Goal: Information Seeking & Learning: Learn about a topic

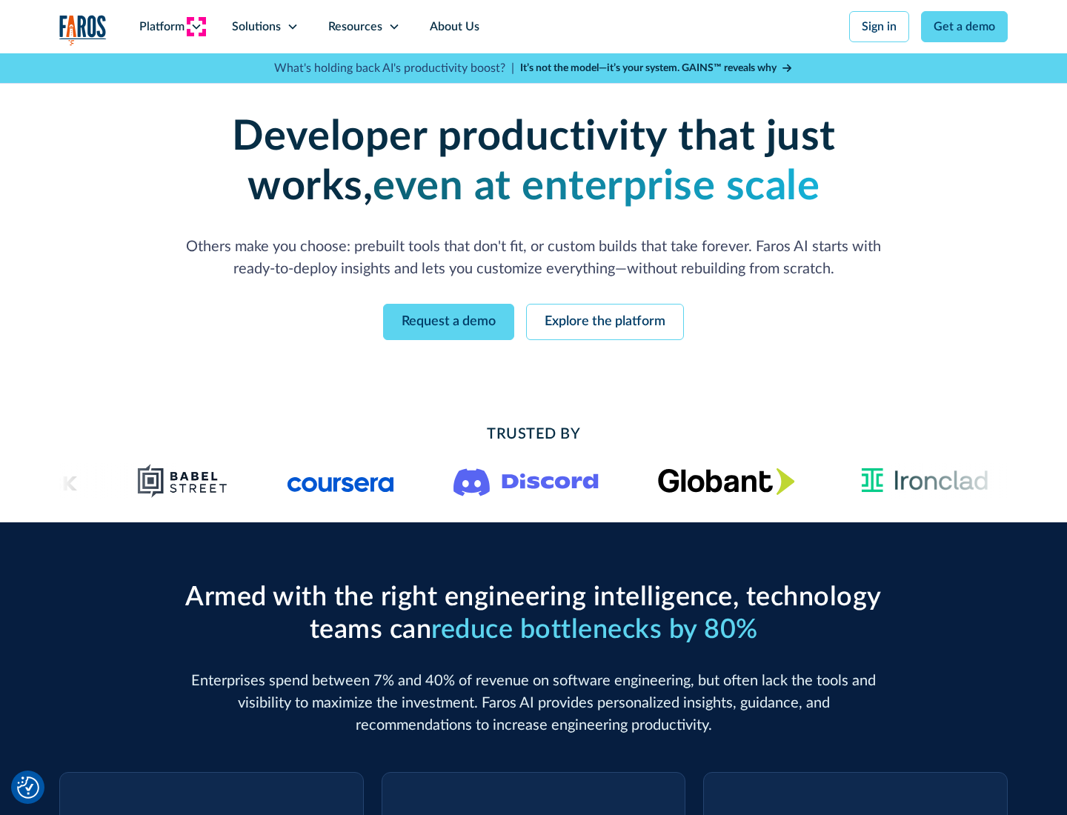
click at [196, 27] on icon at bounding box center [196, 27] width 12 height 12
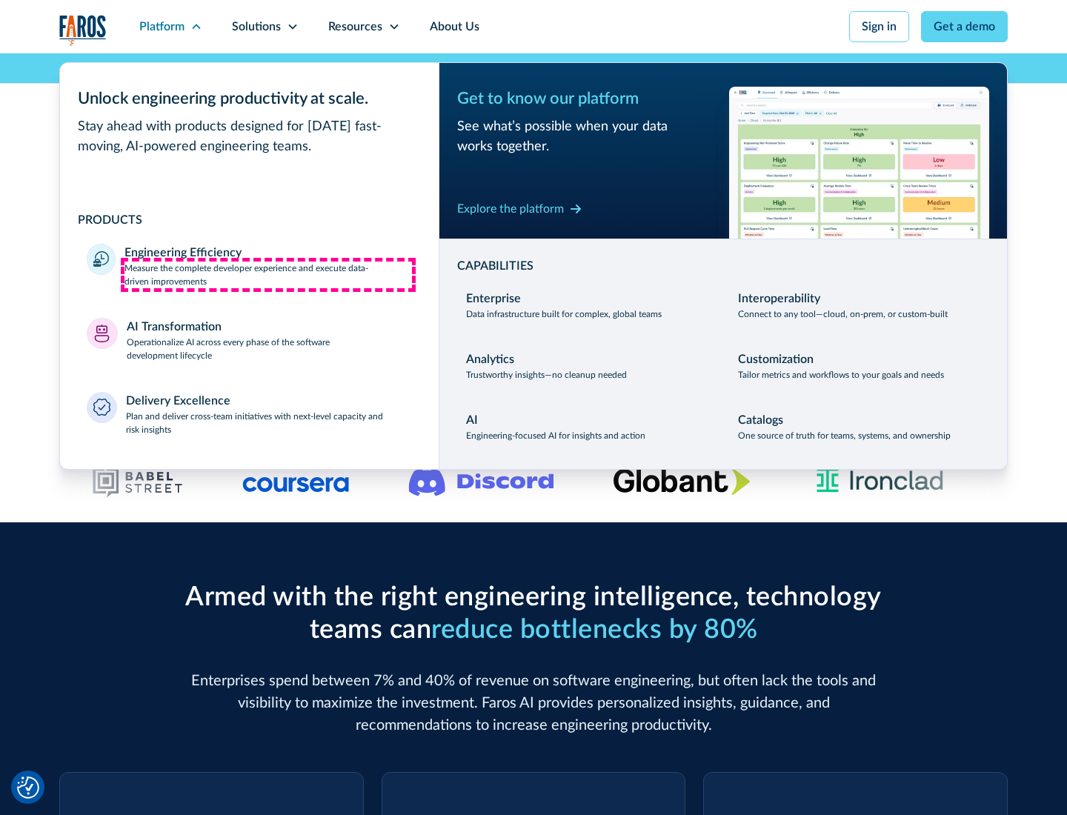
click at [268, 274] on p "Measure the complete developer experience and execute data-driven improvements" at bounding box center [267, 274] width 287 height 27
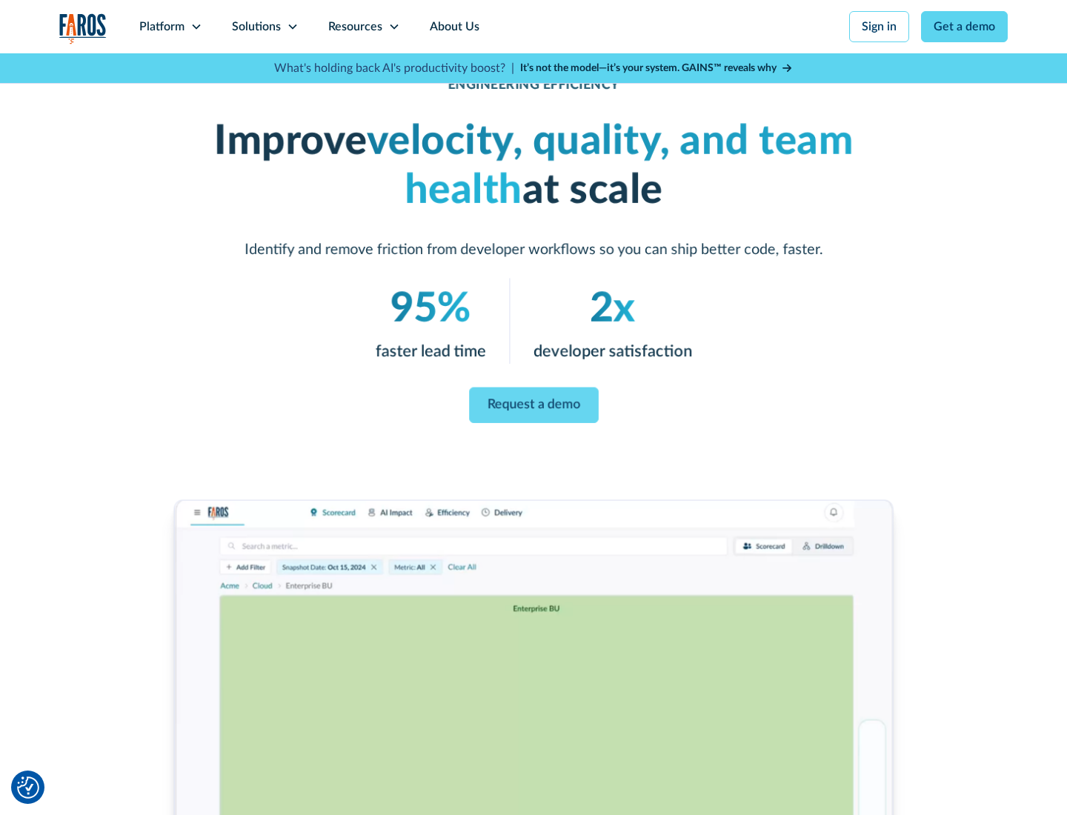
click at [533, 404] on link "Request a demo" at bounding box center [534, 405] width 130 height 36
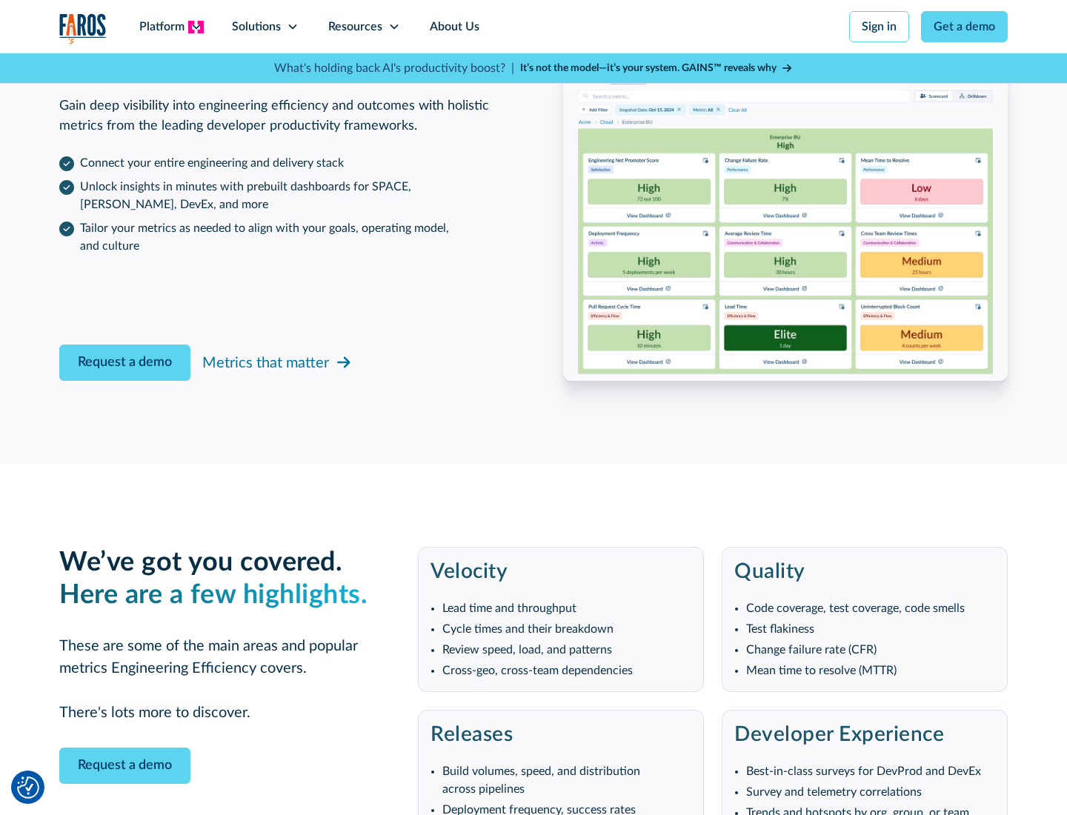
click at [196, 27] on icon at bounding box center [196, 27] width 12 height 12
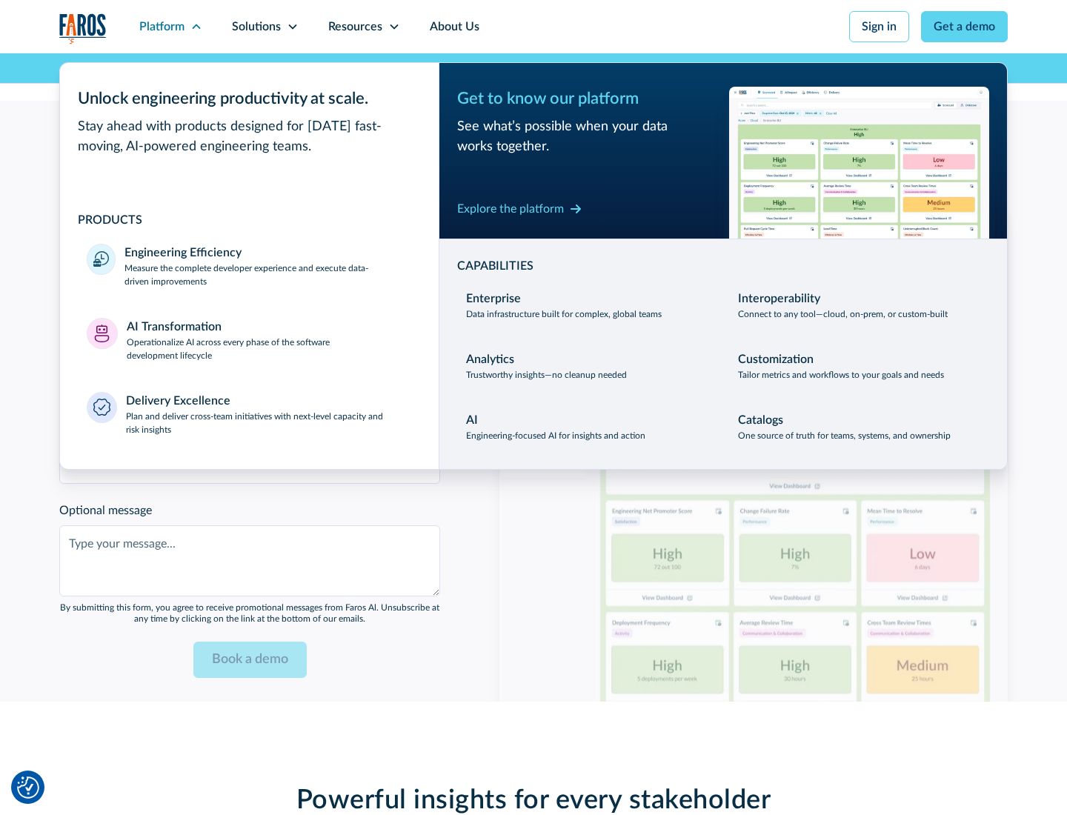
scroll to position [3250, 0]
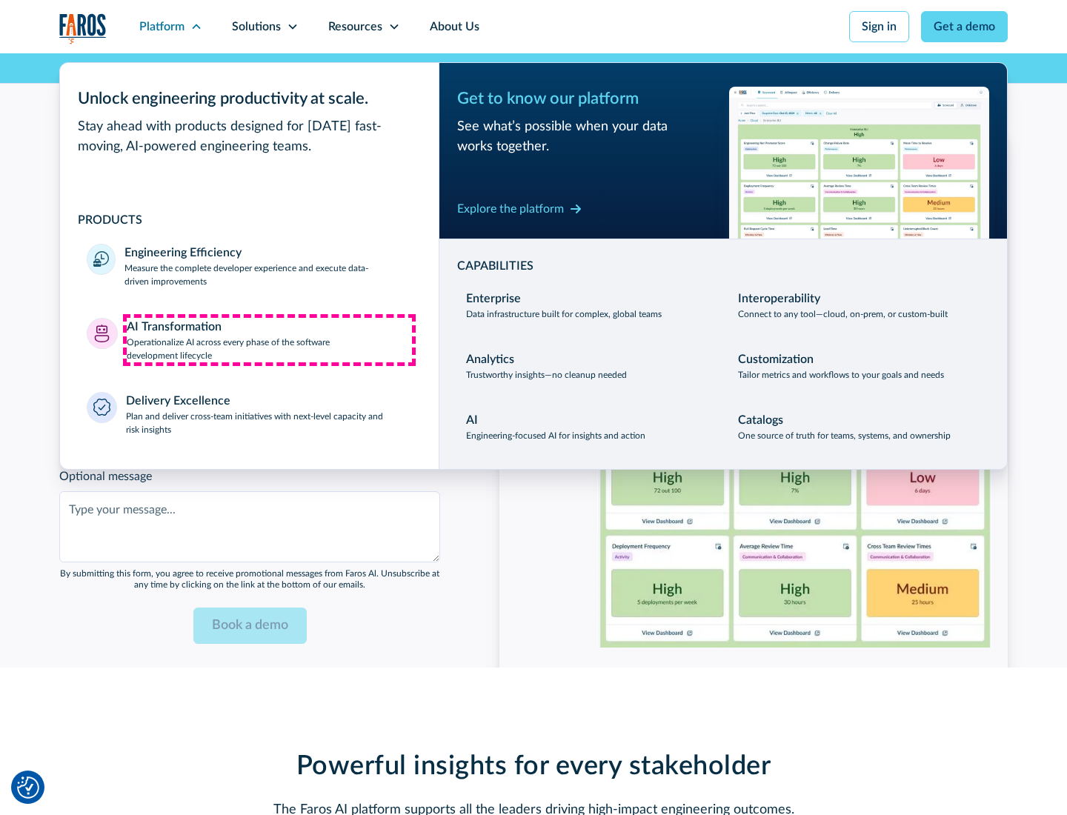
click at [269, 339] on p "Operationalize AI across every phase of the software development lifecycle" at bounding box center [270, 349] width 286 height 27
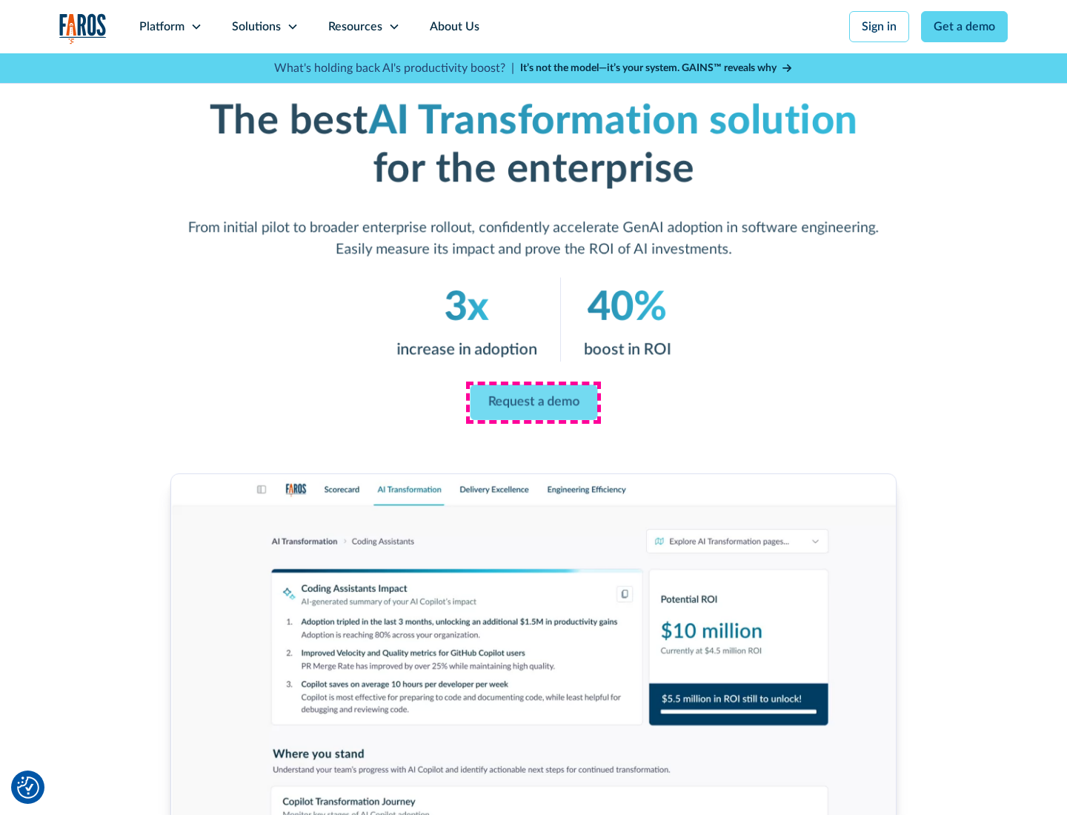
click at [533, 402] on link "Request a demo" at bounding box center [533, 403] width 127 height 36
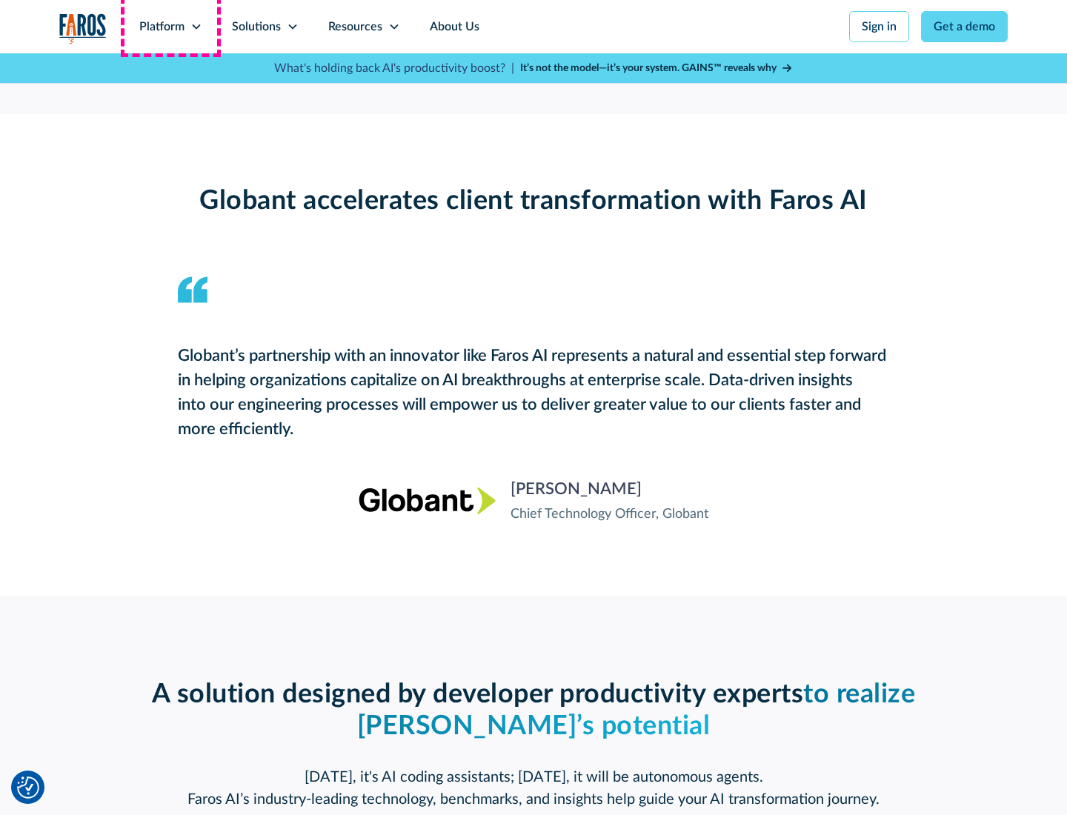
click at [170, 27] on div "Platform" at bounding box center [161, 27] width 45 height 18
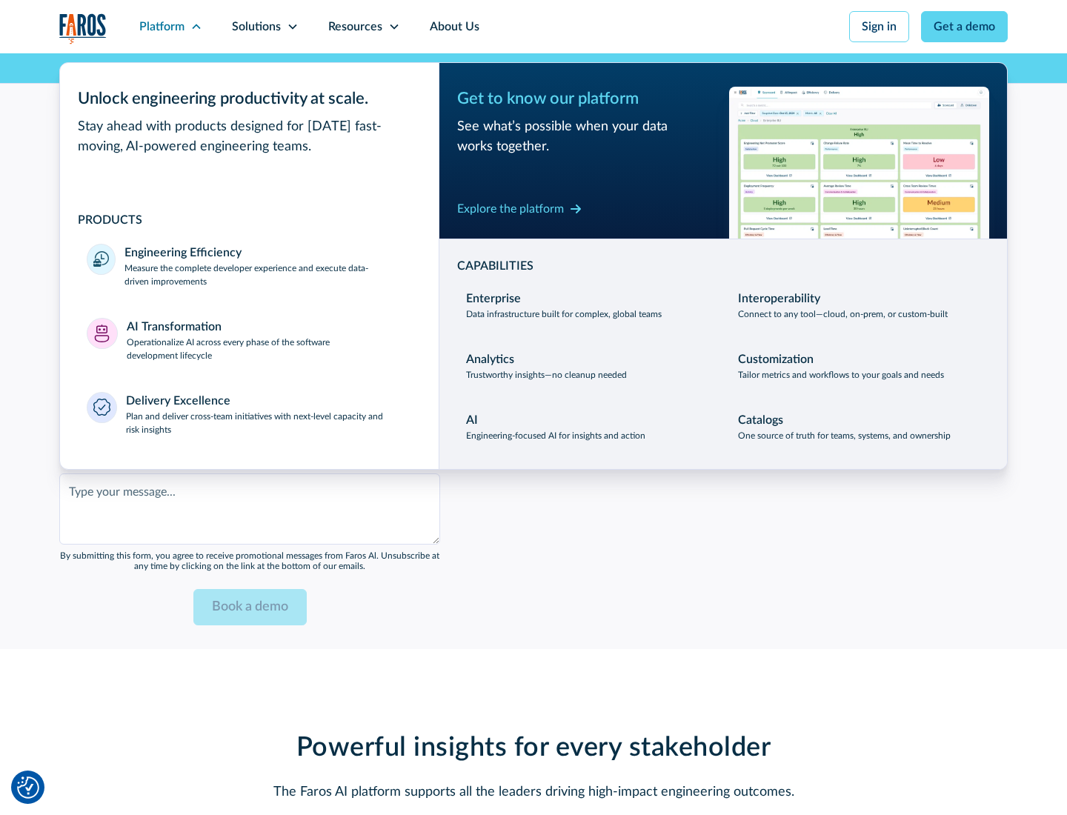
click at [510, 208] on div "Explore the platform" at bounding box center [510, 209] width 107 height 18
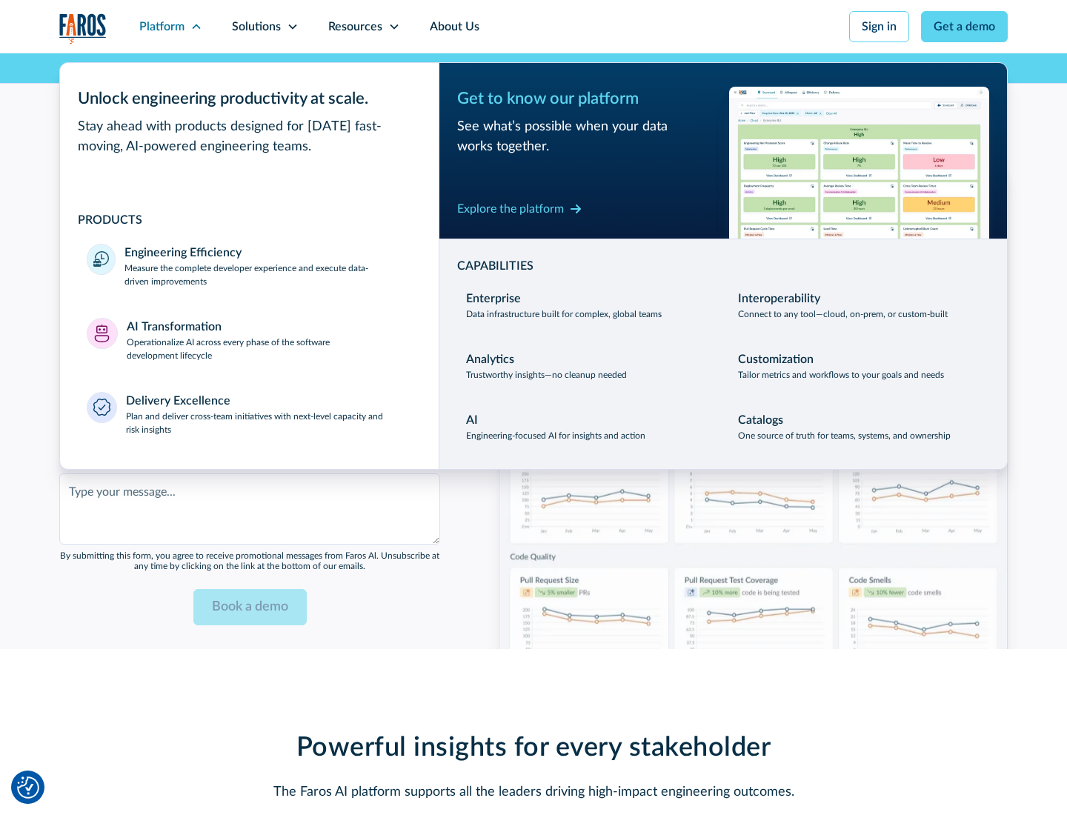
scroll to position [3604, 0]
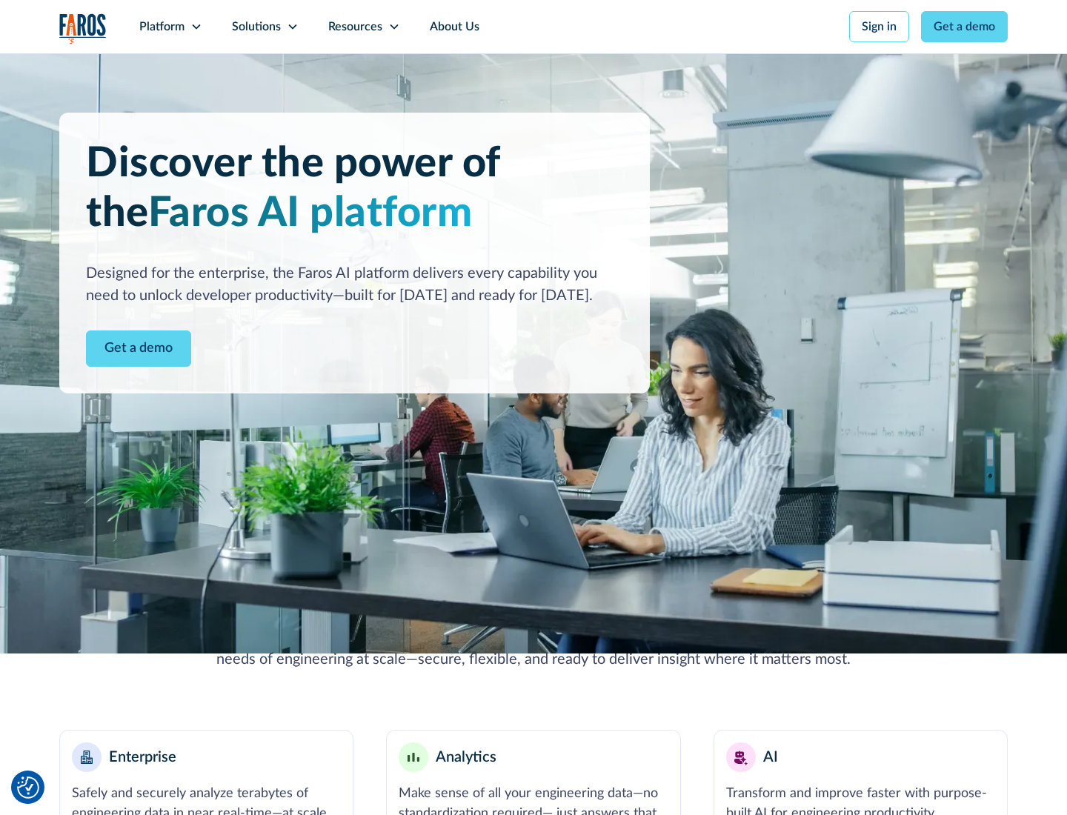
click at [139, 348] on link "Get a demo" at bounding box center [138, 348] width 105 height 36
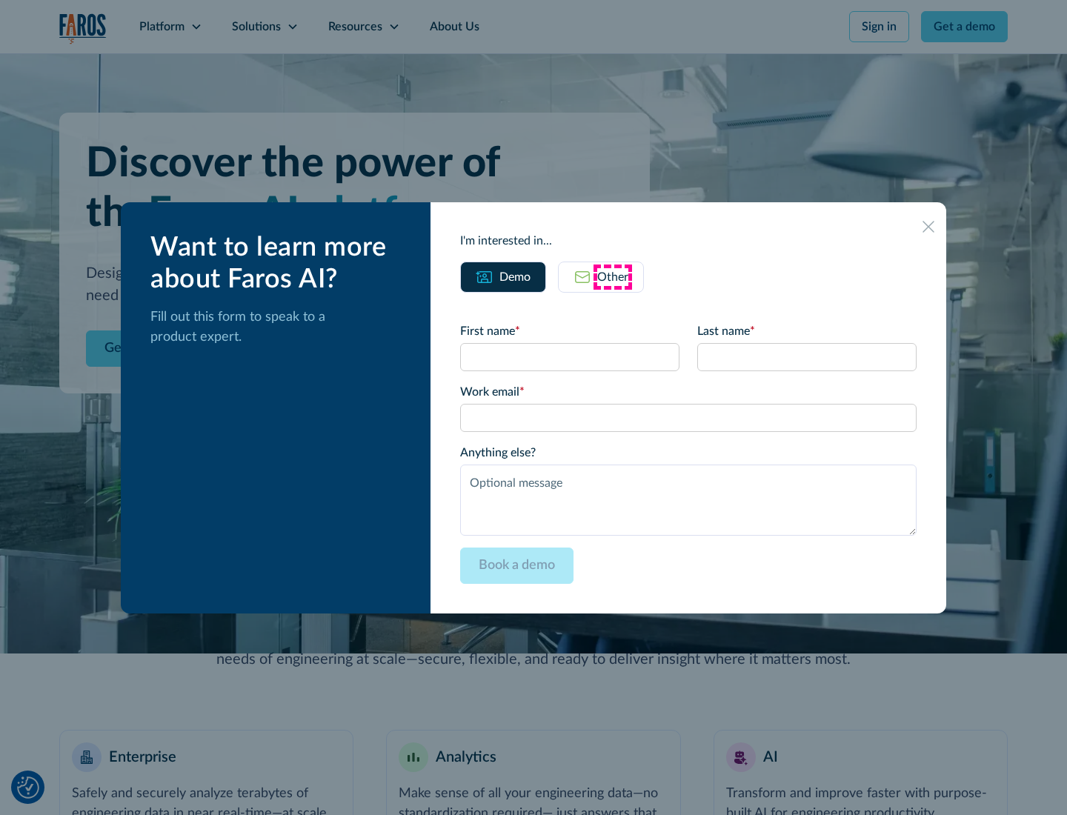
click at [613, 276] on div "Other" at bounding box center [612, 277] width 31 height 18
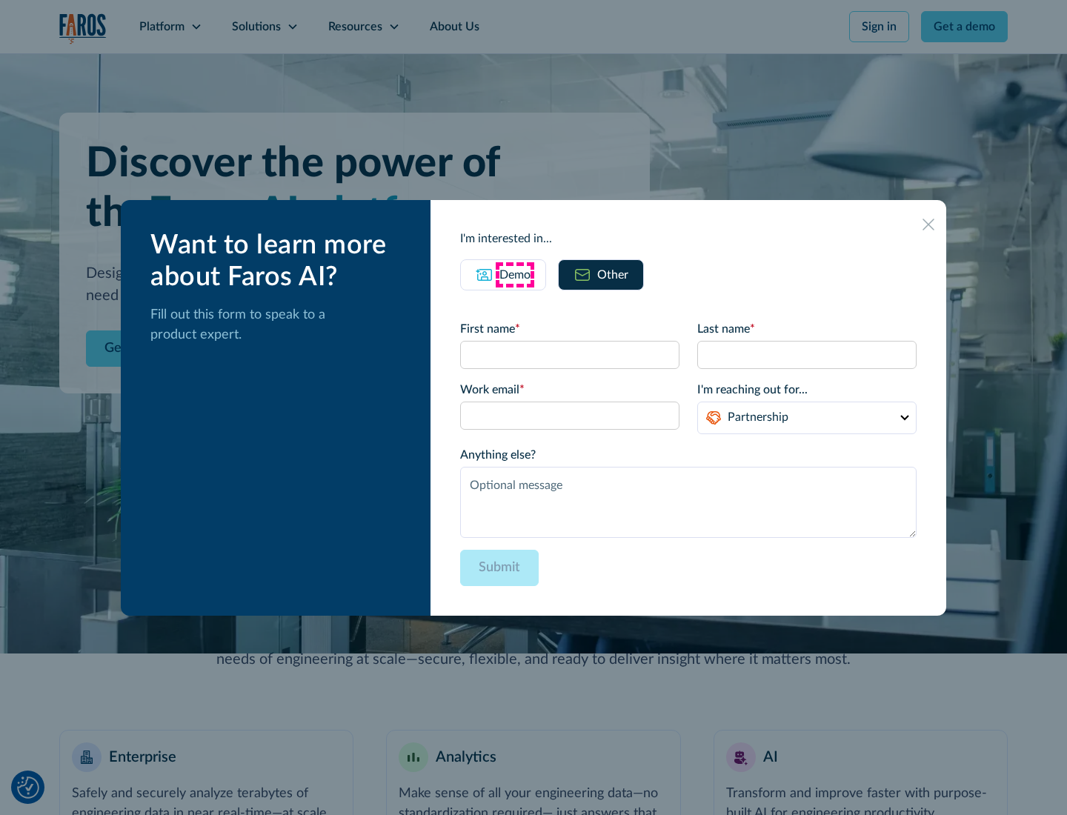
click at [515, 274] on div "Demo" at bounding box center [514, 275] width 31 height 18
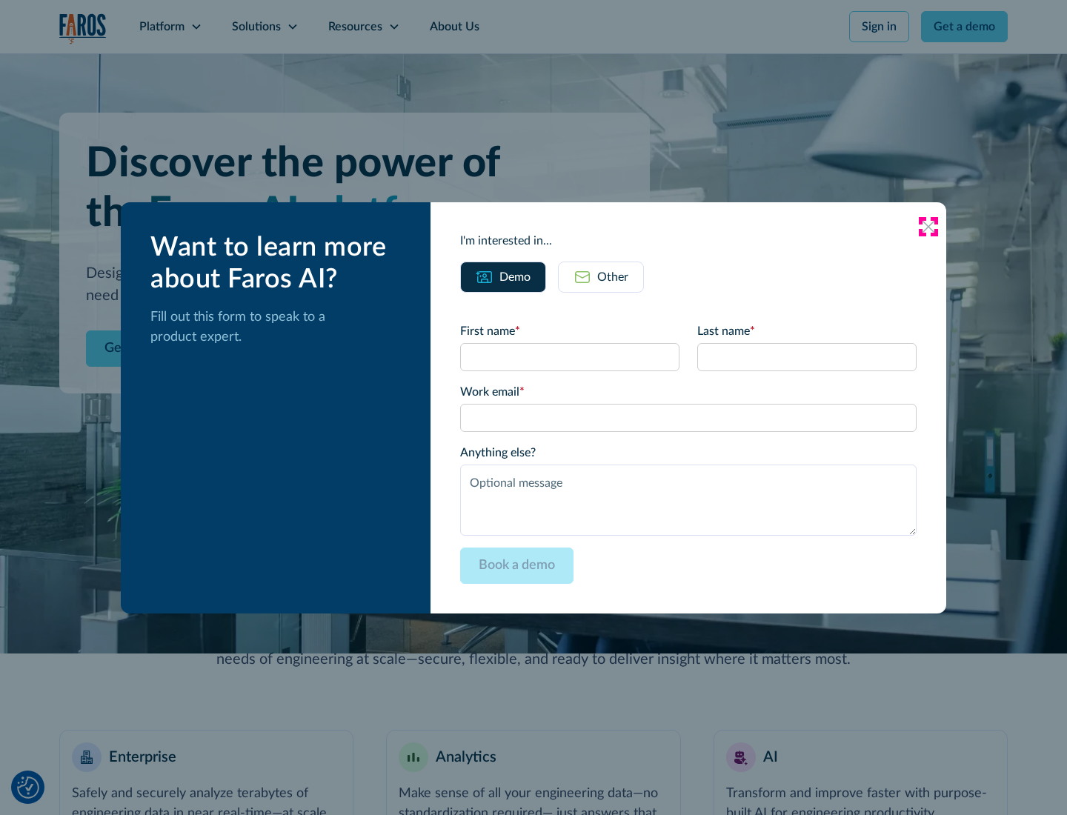
click at [928, 226] on icon at bounding box center [928, 227] width 12 height 12
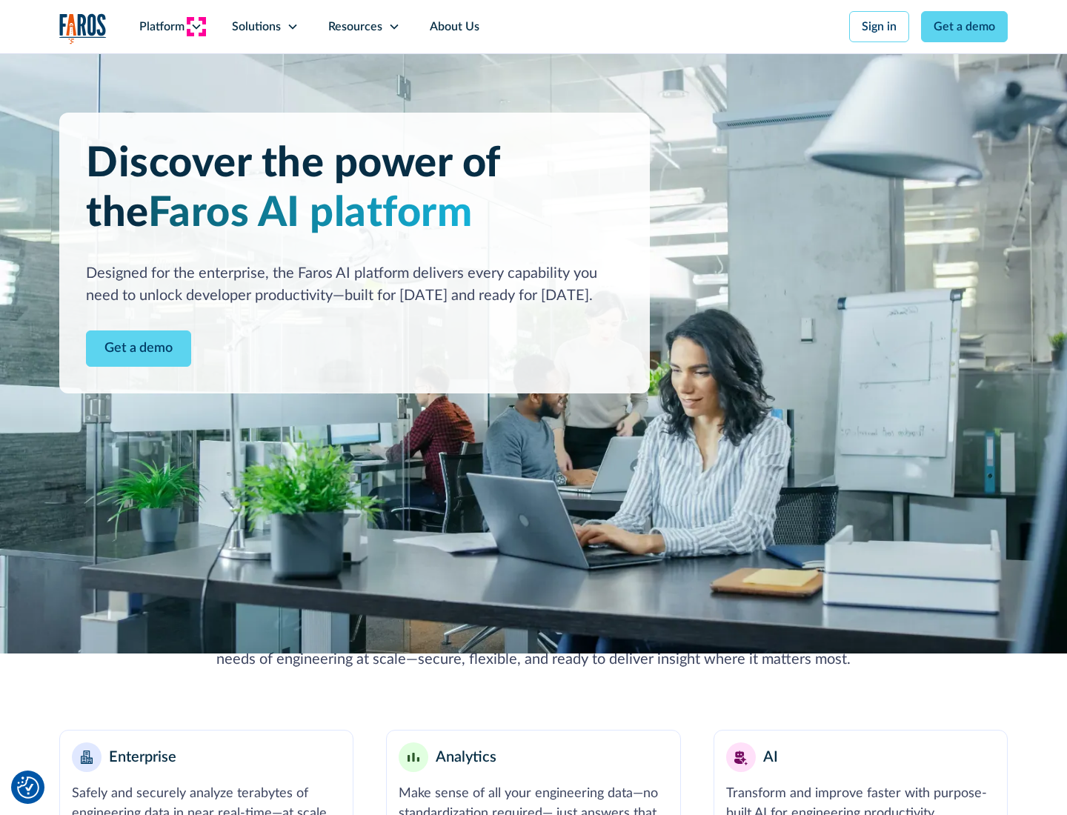
click at [196, 27] on icon at bounding box center [196, 27] width 12 height 12
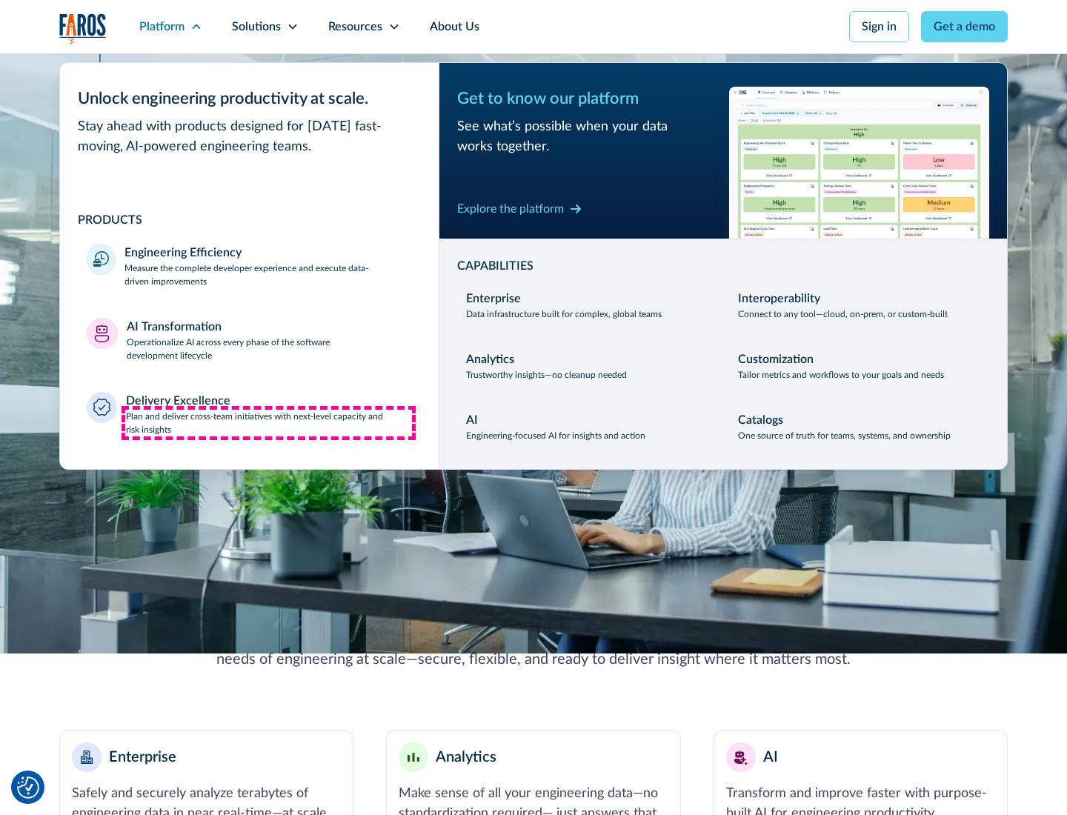
click at [268, 422] on p "Plan and deliver cross-team initiatives with next-level capacity and risk insig…" at bounding box center [269, 423] width 287 height 27
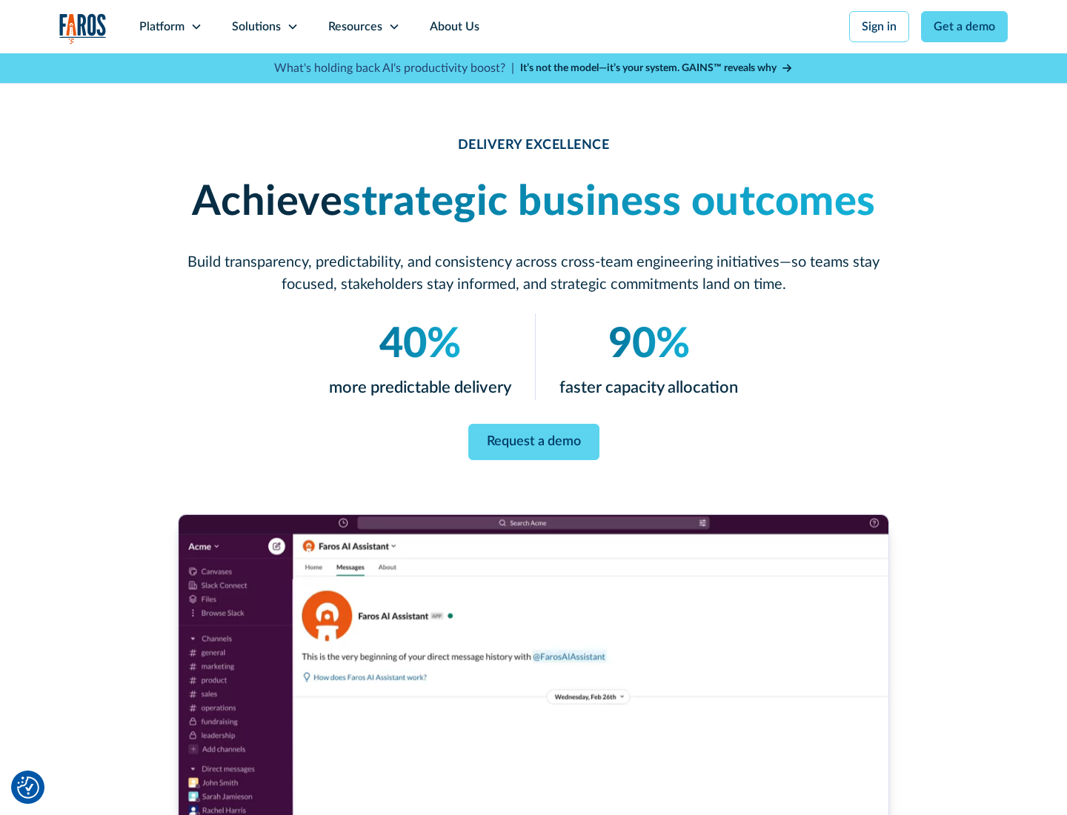
click at [292, 27] on icon at bounding box center [293, 27] width 12 height 12
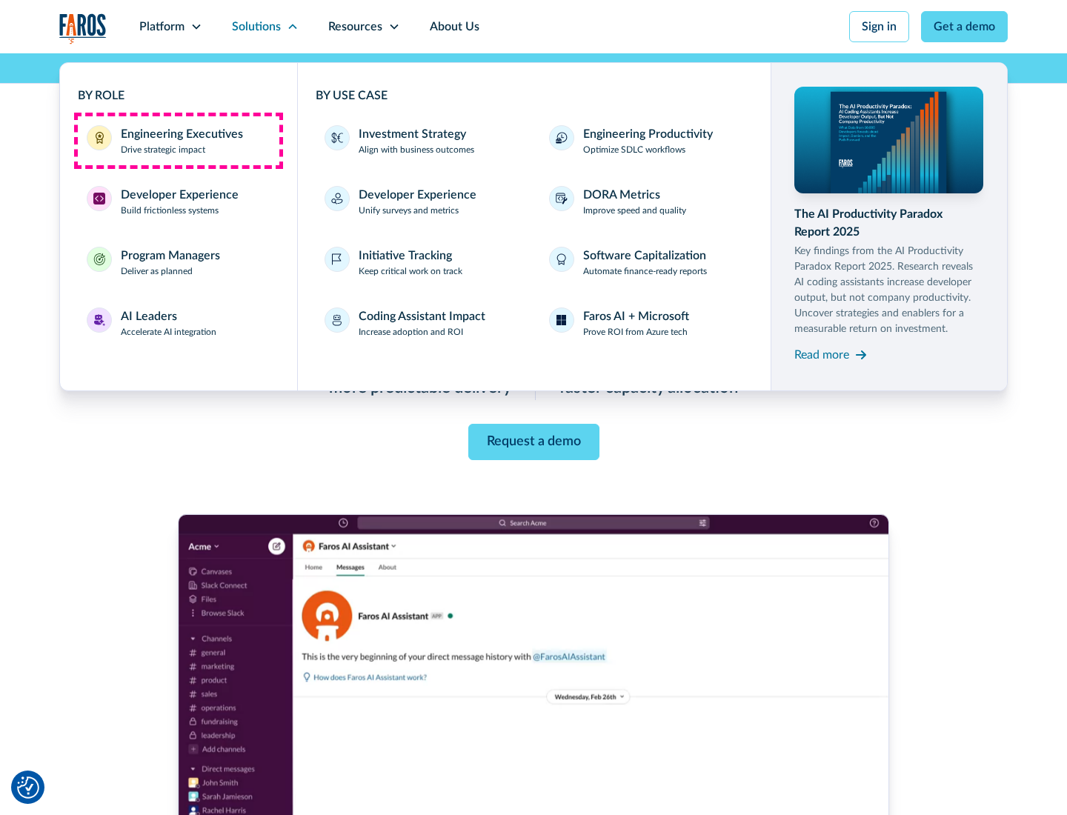
click at [178, 141] on div "Engineering Executives" at bounding box center [182, 134] width 122 height 18
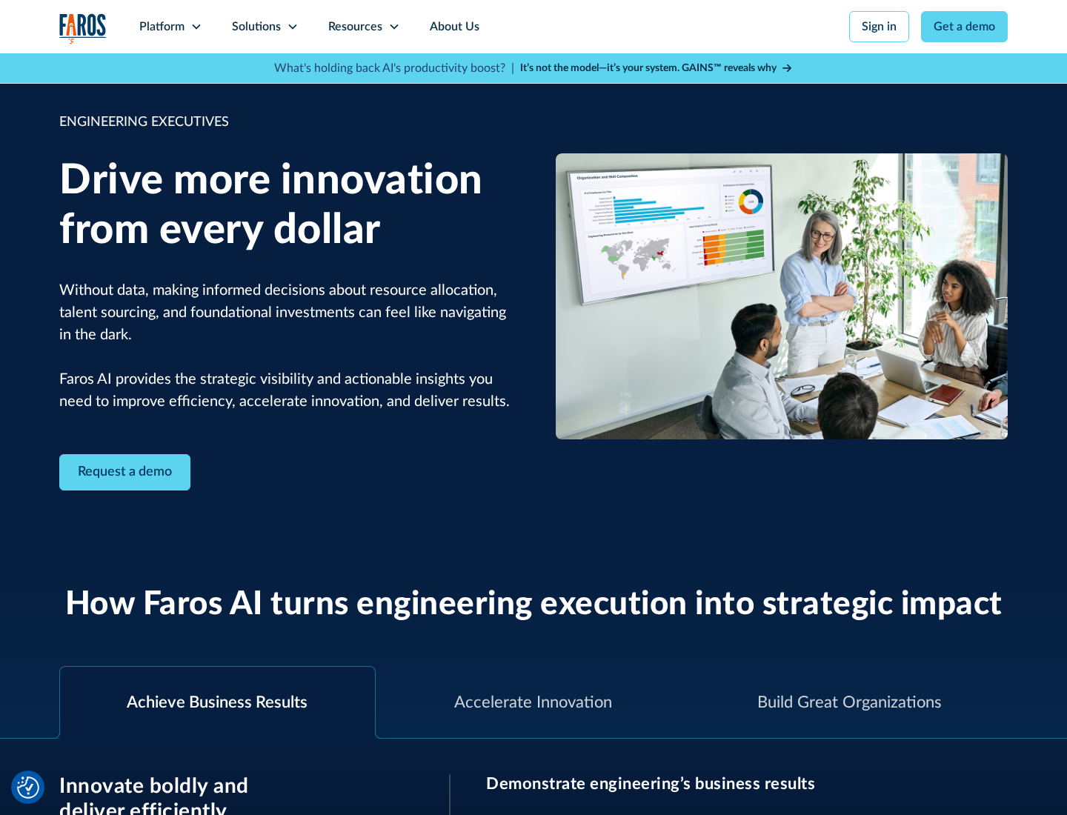
click at [292, 27] on icon at bounding box center [293, 27] width 12 height 12
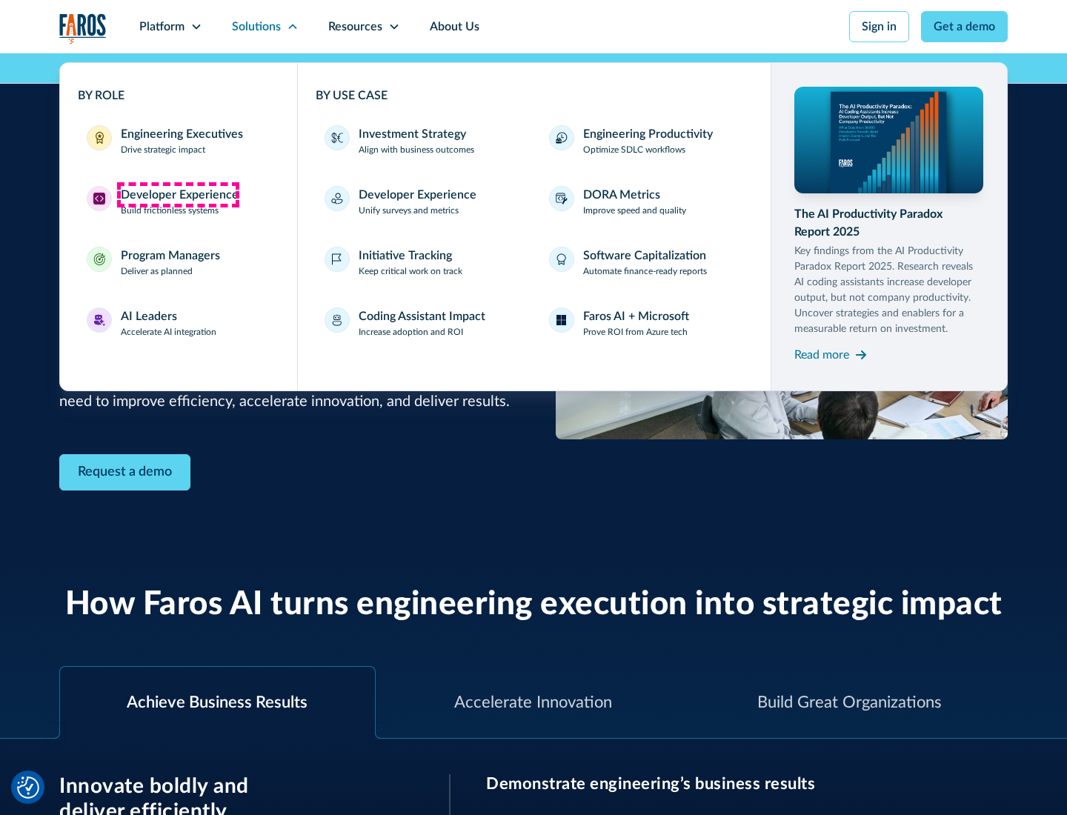
click at [178, 195] on div "Developer Experience" at bounding box center [180, 195] width 118 height 18
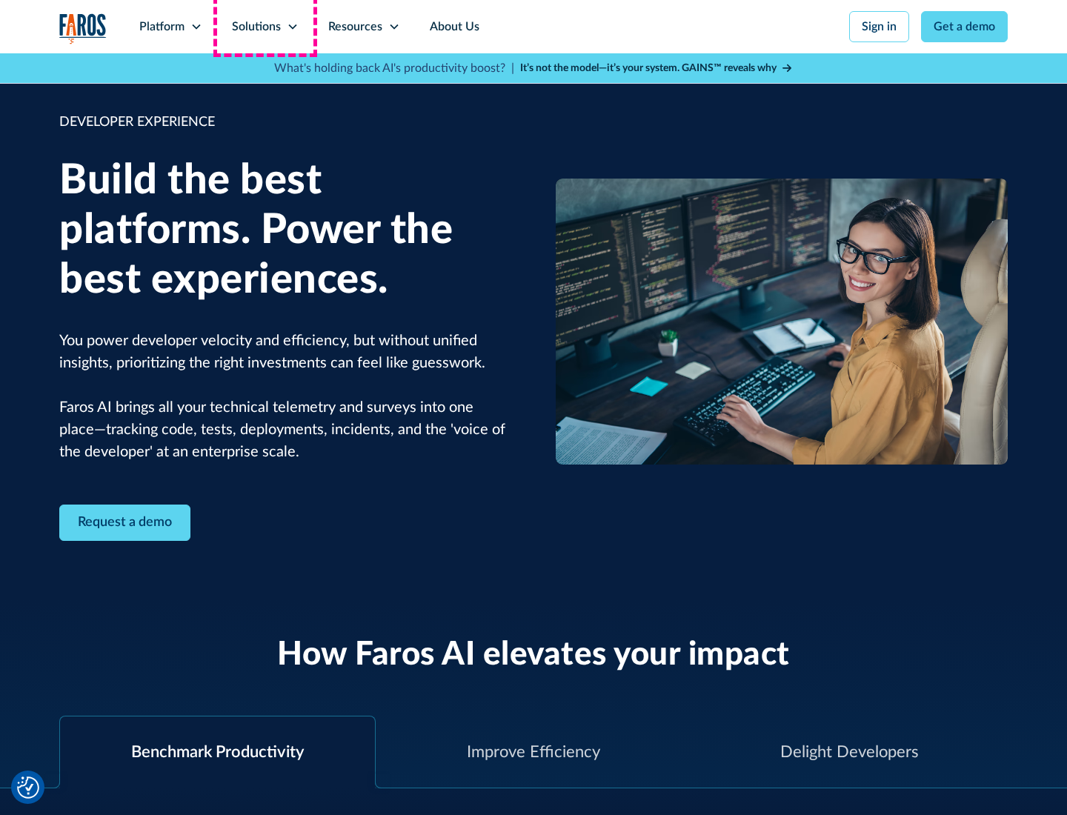
click at [264, 27] on div "Solutions" at bounding box center [256, 27] width 49 height 18
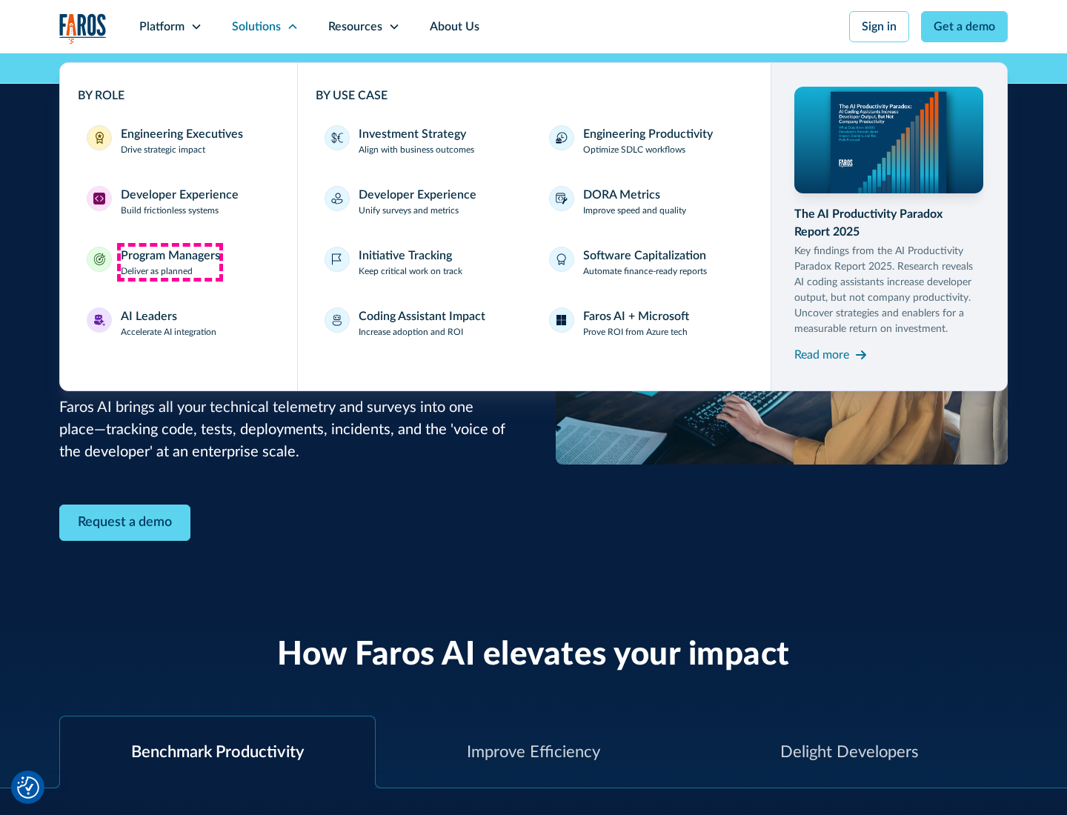
click at [170, 262] on div "Program Managers" at bounding box center [170, 256] width 99 height 18
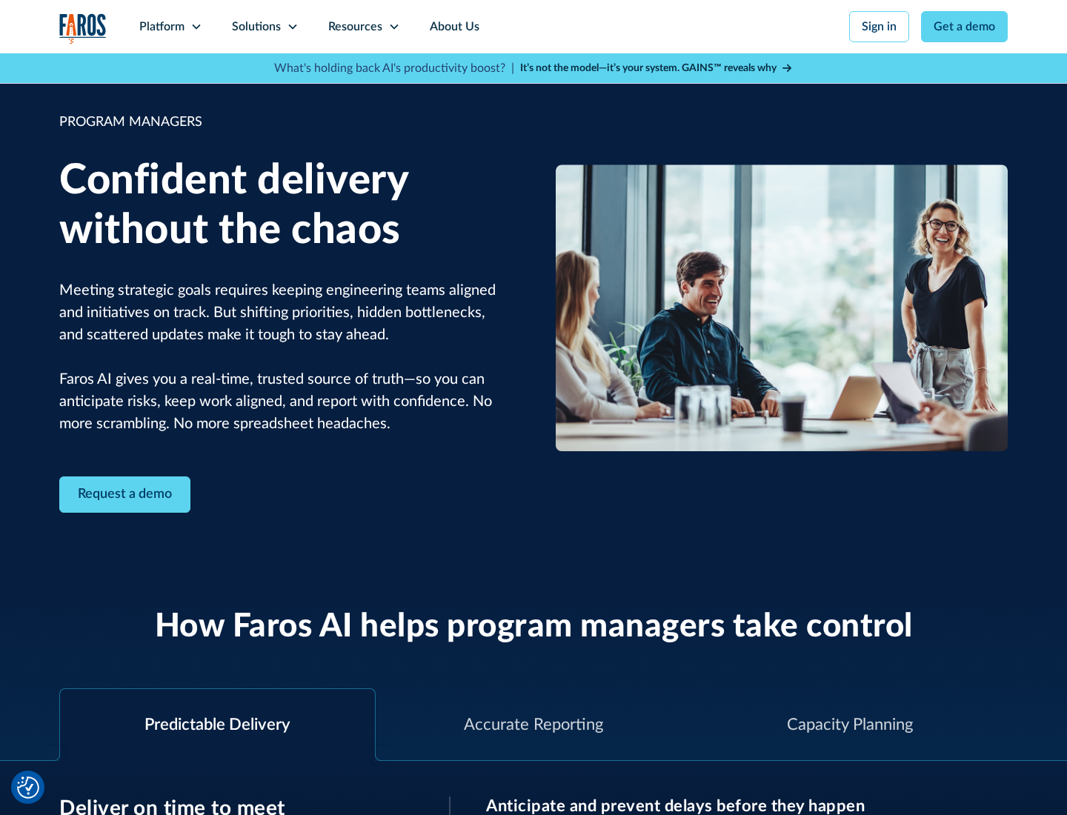
click at [292, 27] on icon at bounding box center [293, 27] width 12 height 12
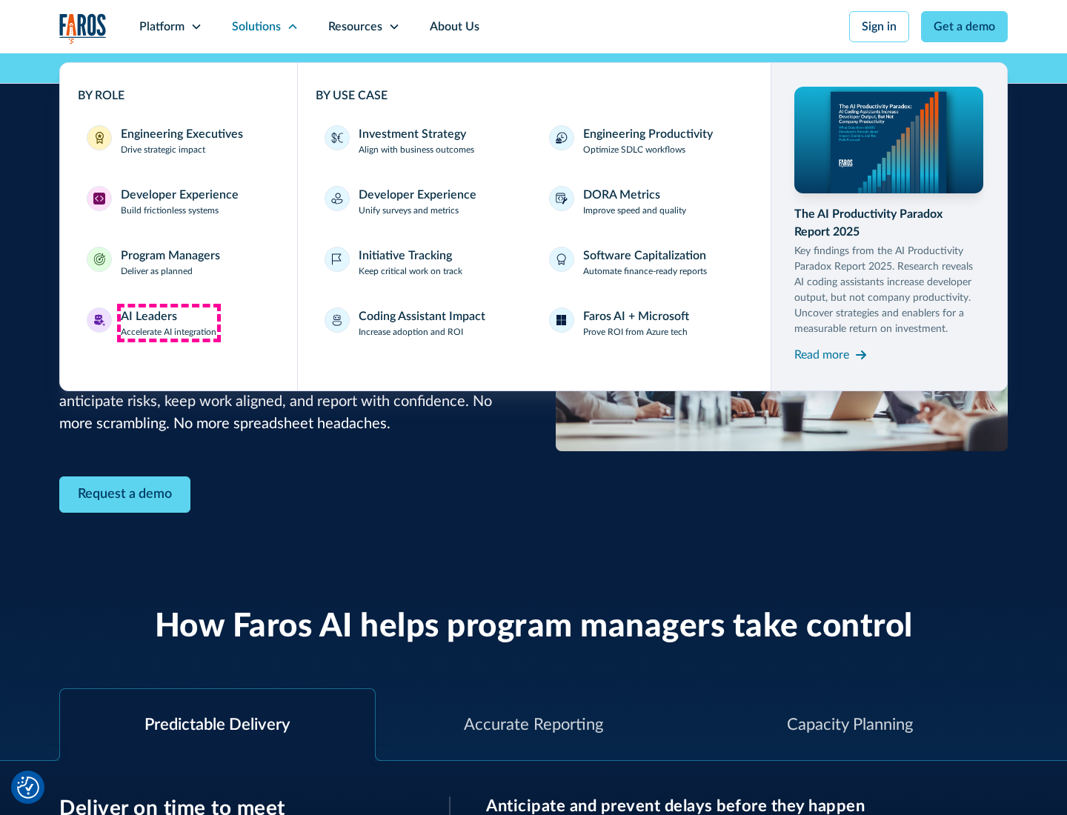
click at [169, 323] on div "AI Leaders" at bounding box center [149, 316] width 56 height 18
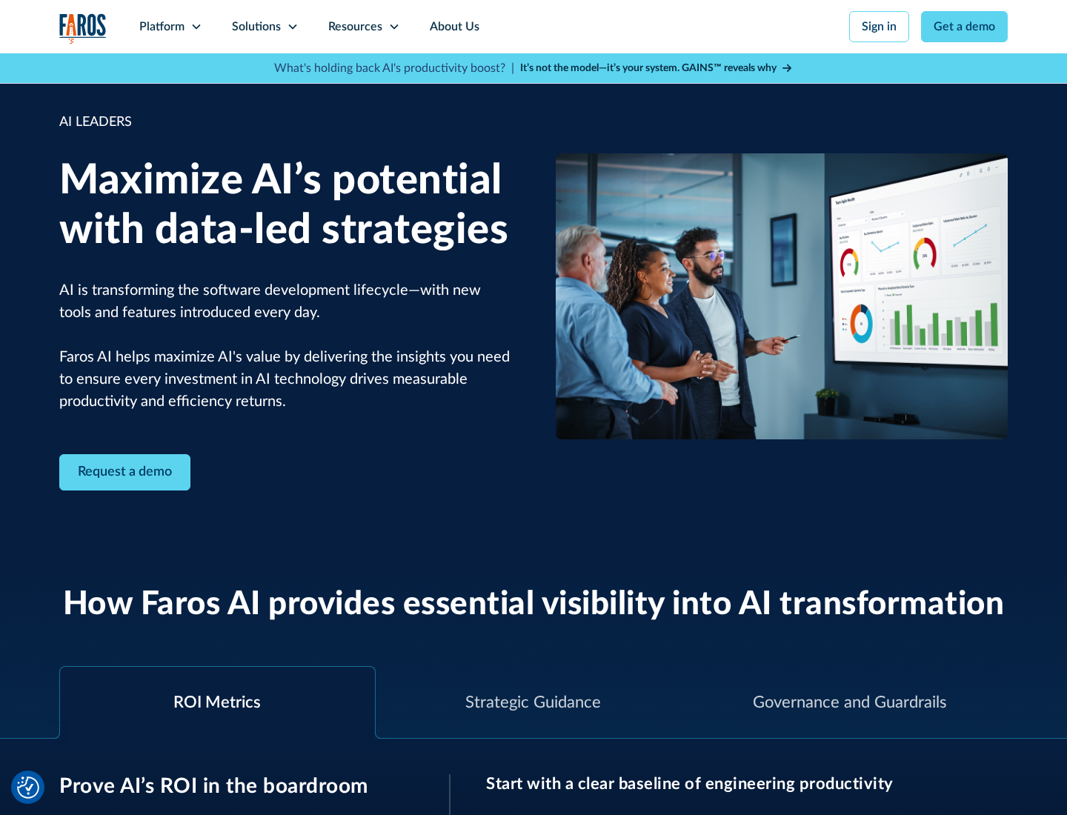
click at [292, 27] on icon at bounding box center [293, 27] width 12 height 12
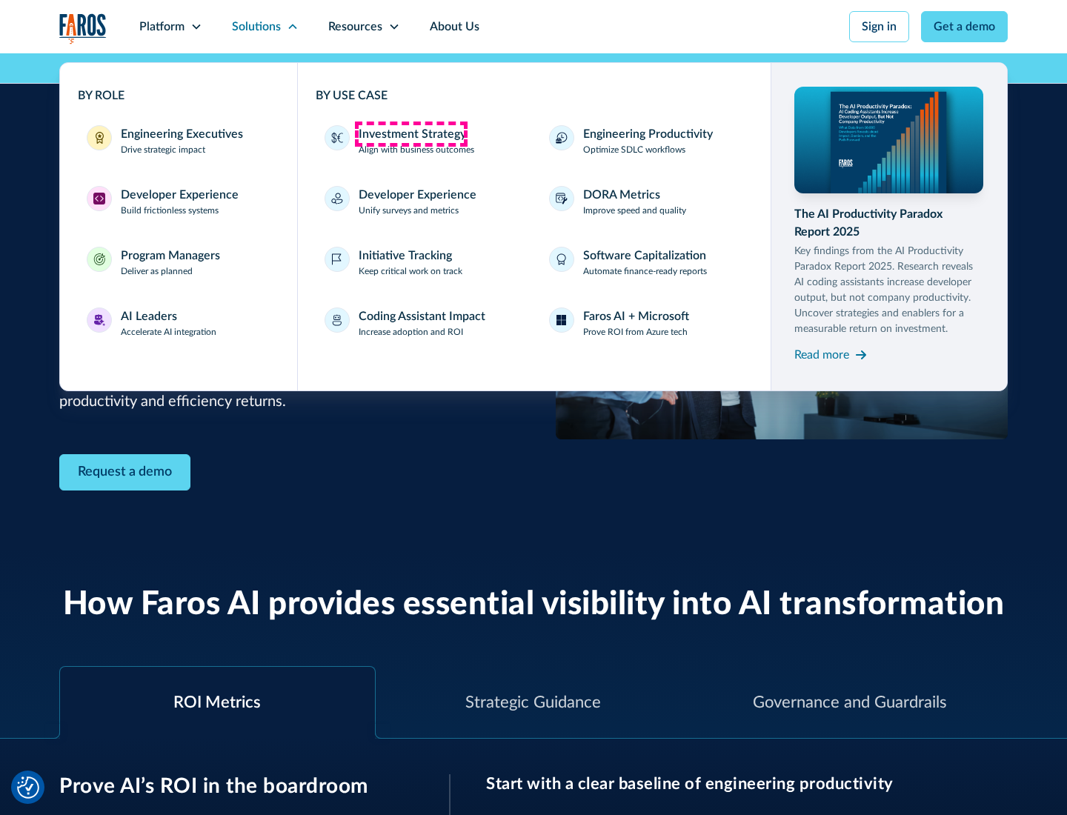
click at [410, 134] on div "Investment Strategy" at bounding box center [412, 134] width 107 height 18
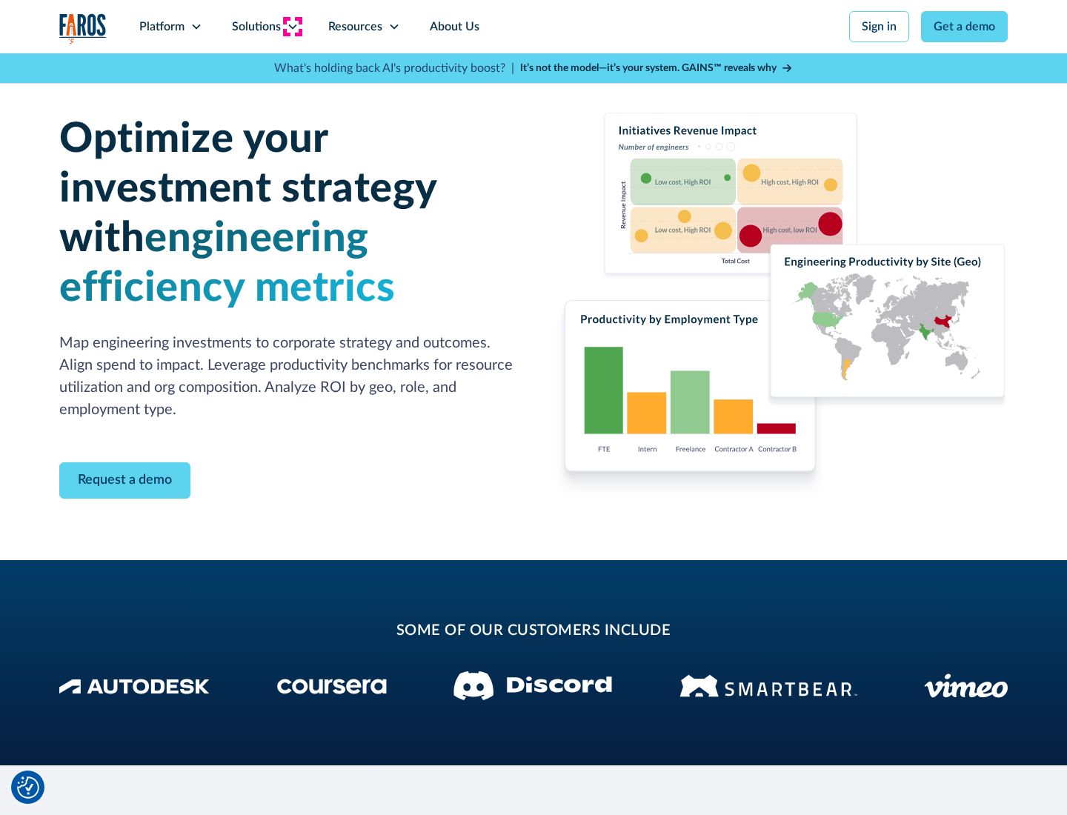
click at [292, 27] on icon at bounding box center [293, 27] width 12 height 12
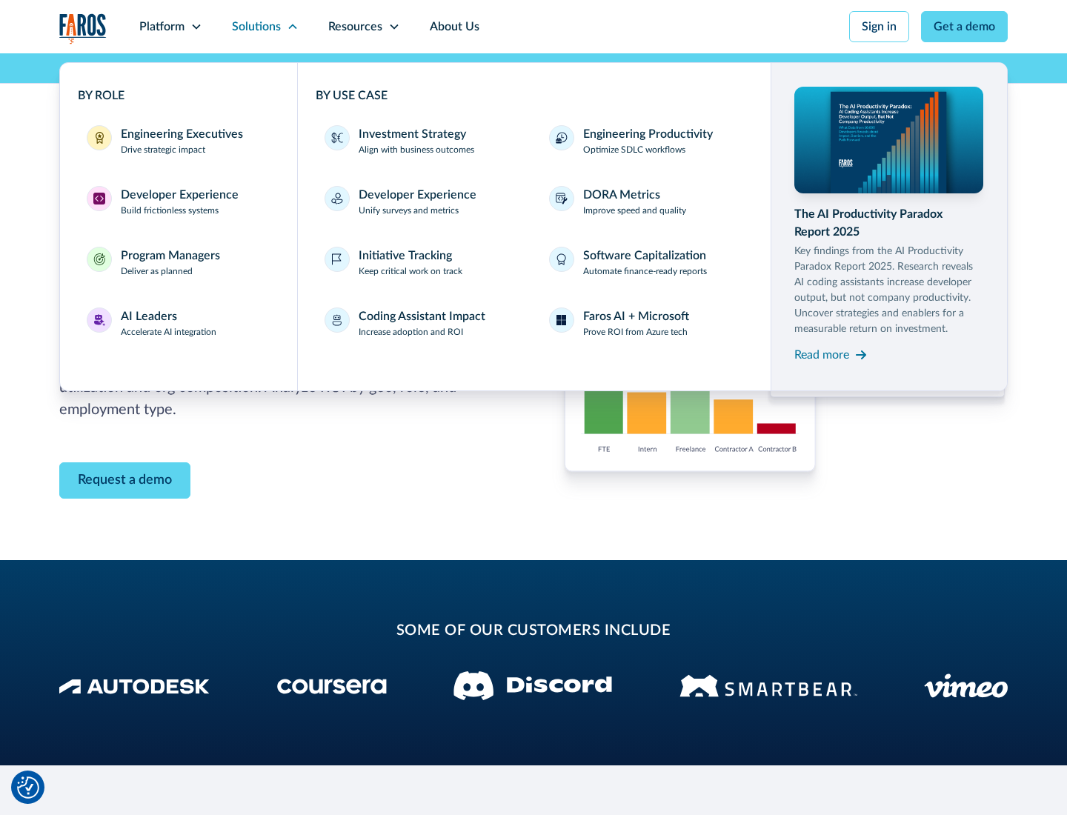
click at [635, 332] on p "Prove ROI from Azure tech" at bounding box center [635, 331] width 104 height 13
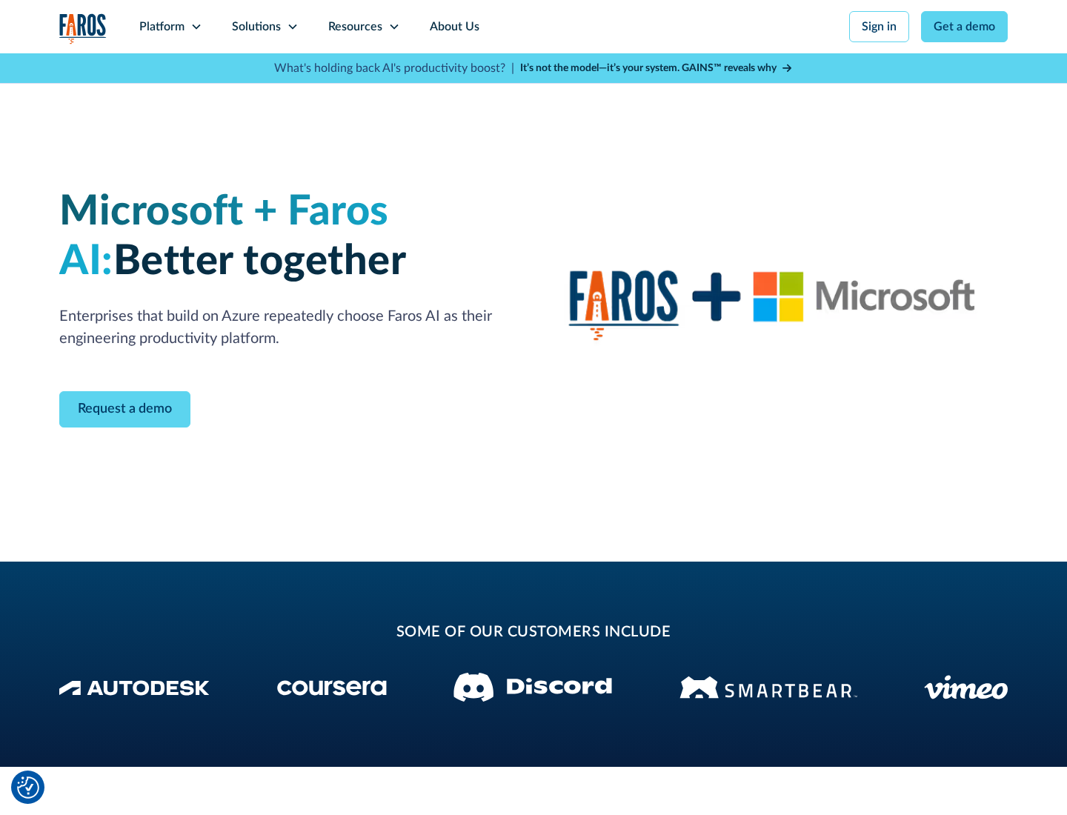
click at [292, 27] on icon at bounding box center [293, 27] width 12 height 12
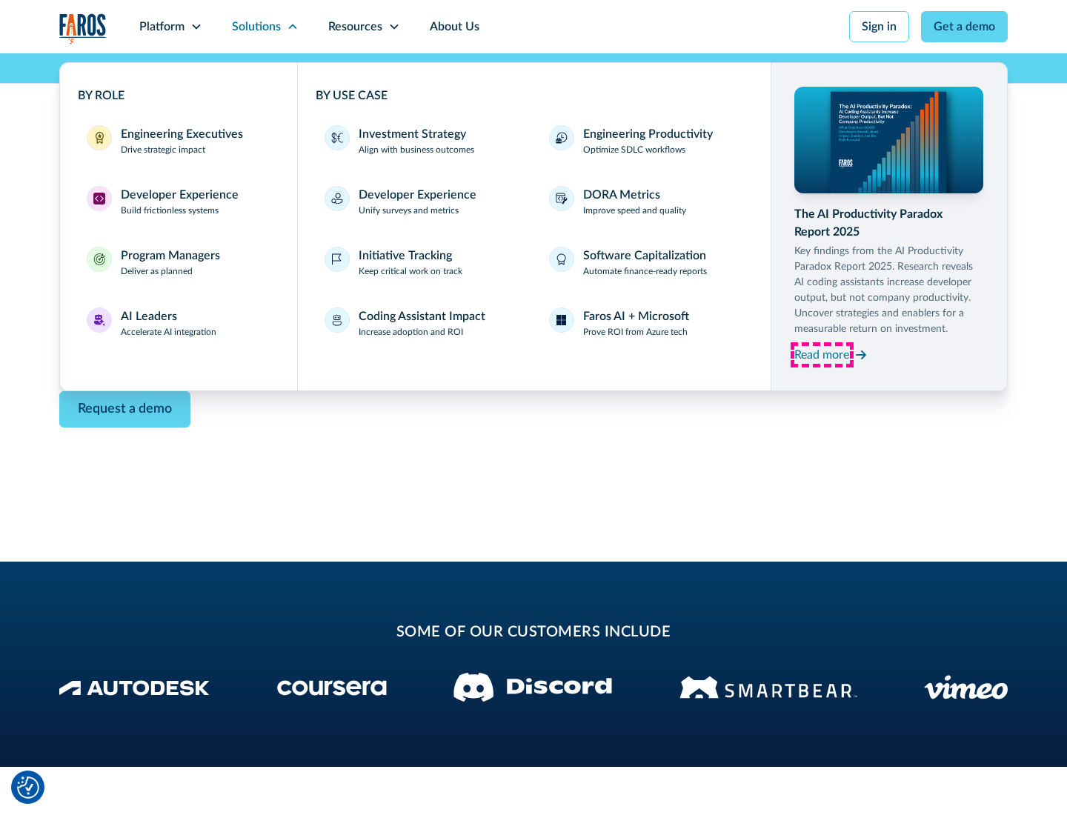
click at [821, 354] on div "Read more" at bounding box center [821, 355] width 55 height 18
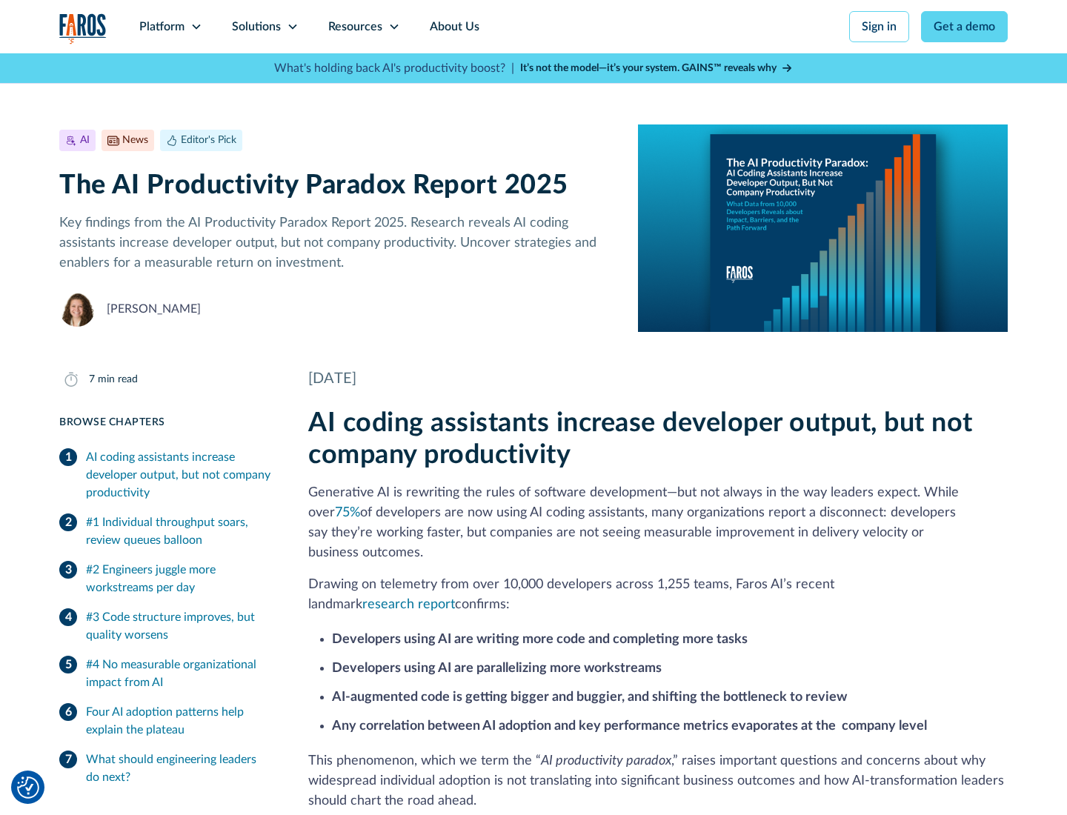
click at [393, 27] on icon at bounding box center [394, 27] width 12 height 12
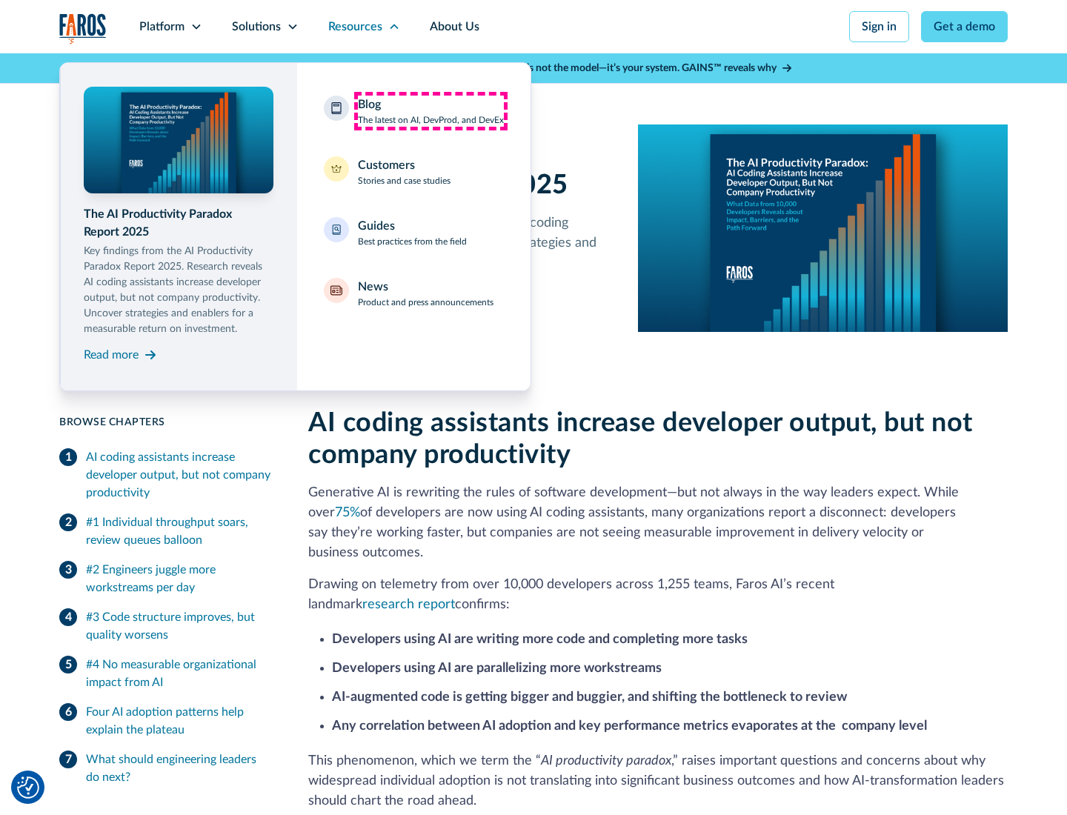
click at [430, 111] on div "Blog The latest on AI, DevProd, and DevEx" at bounding box center [431, 111] width 146 height 31
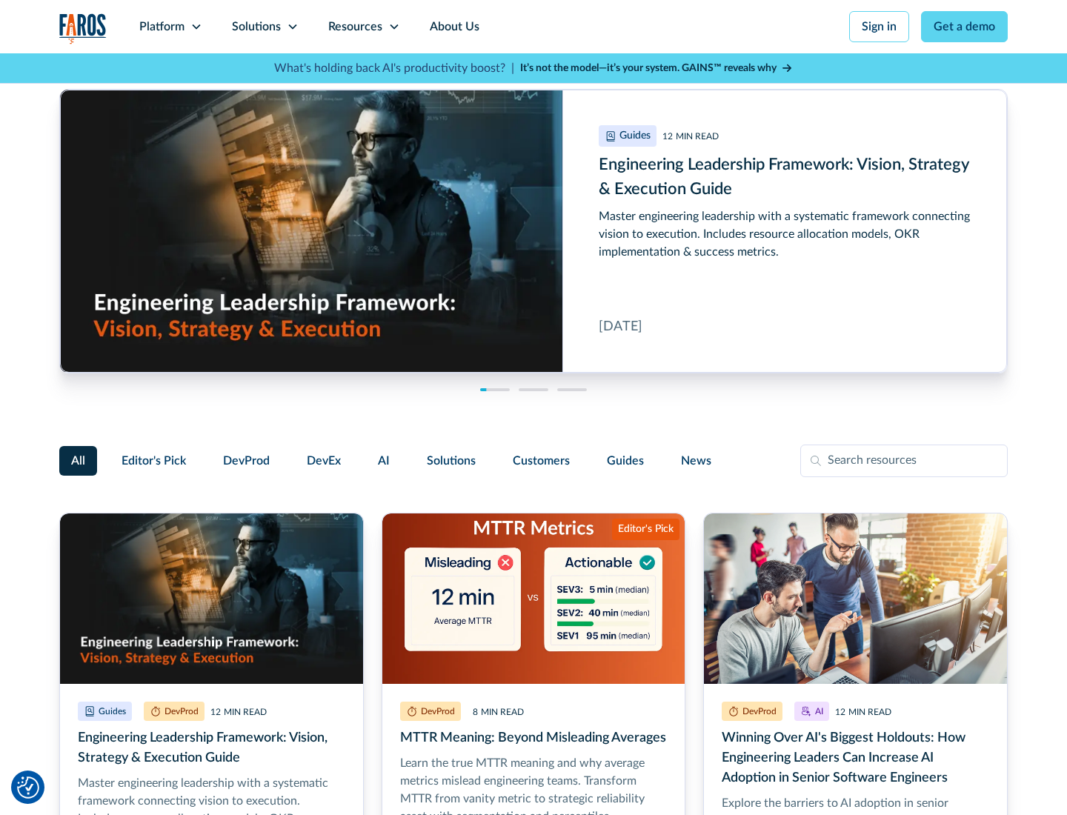
click at [964, 27] on link "Get a demo" at bounding box center [964, 26] width 87 height 31
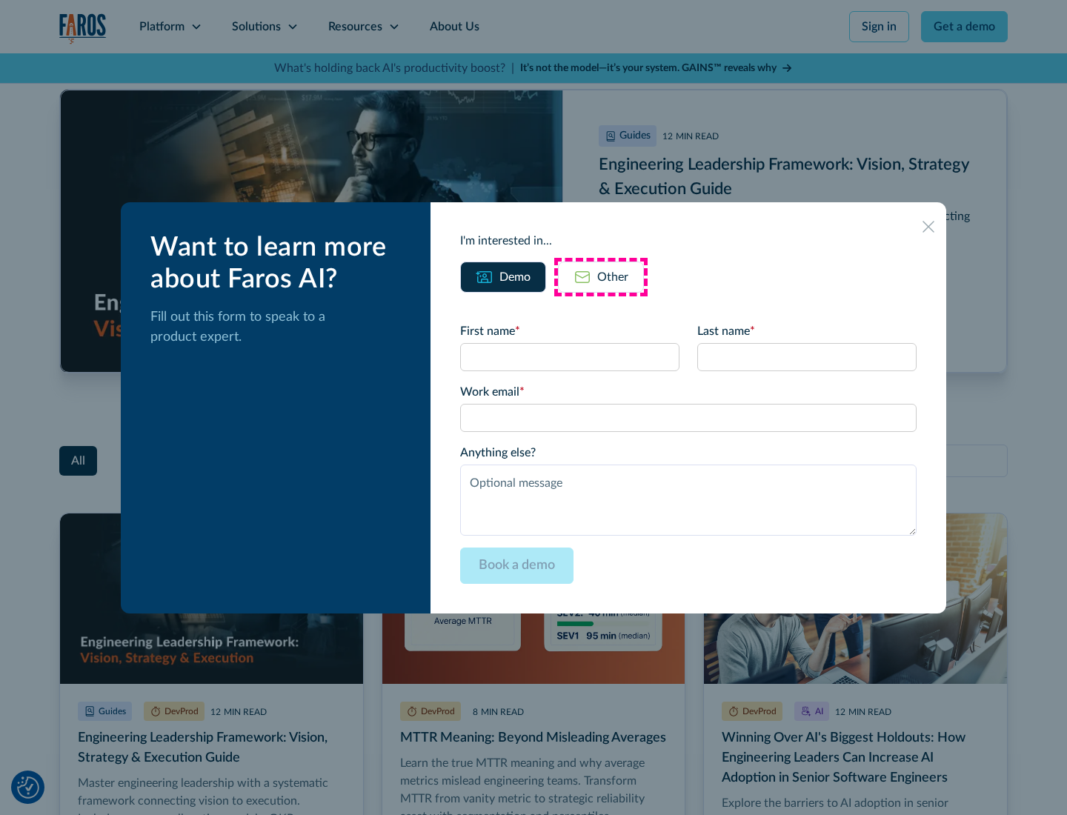
click at [601, 276] on div "Other" at bounding box center [612, 277] width 31 height 18
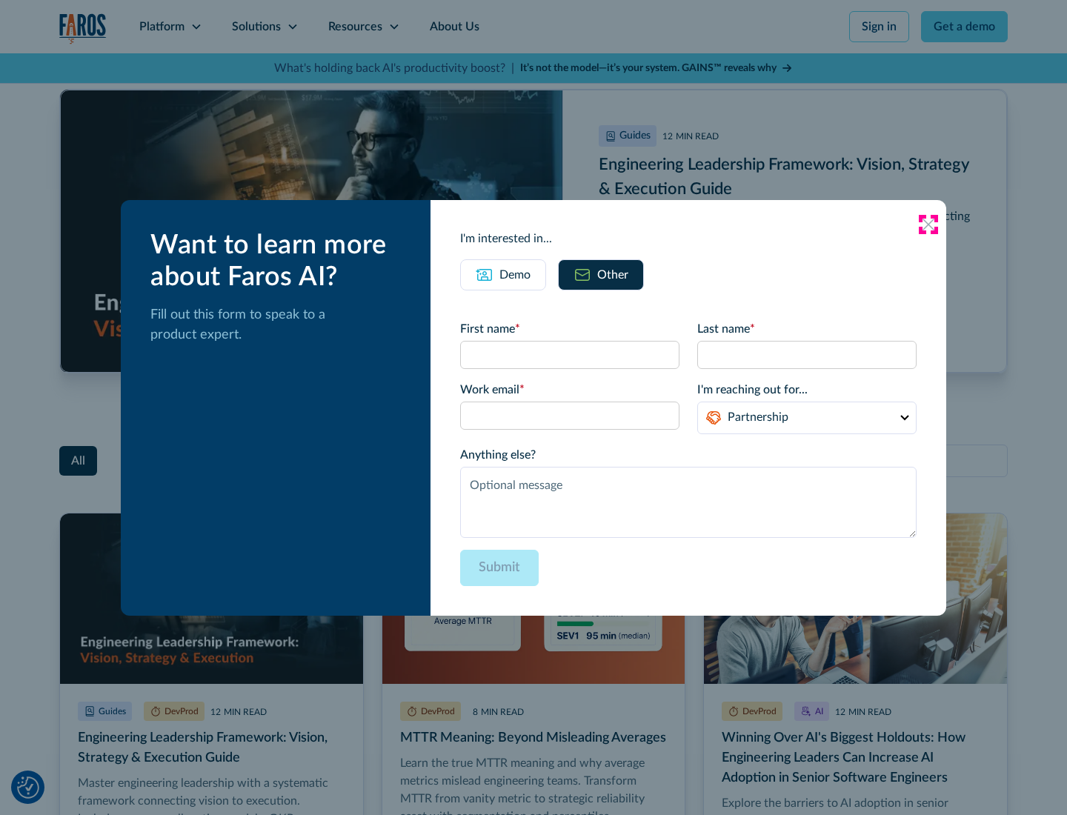
click at [928, 224] on icon at bounding box center [928, 225] width 12 height 12
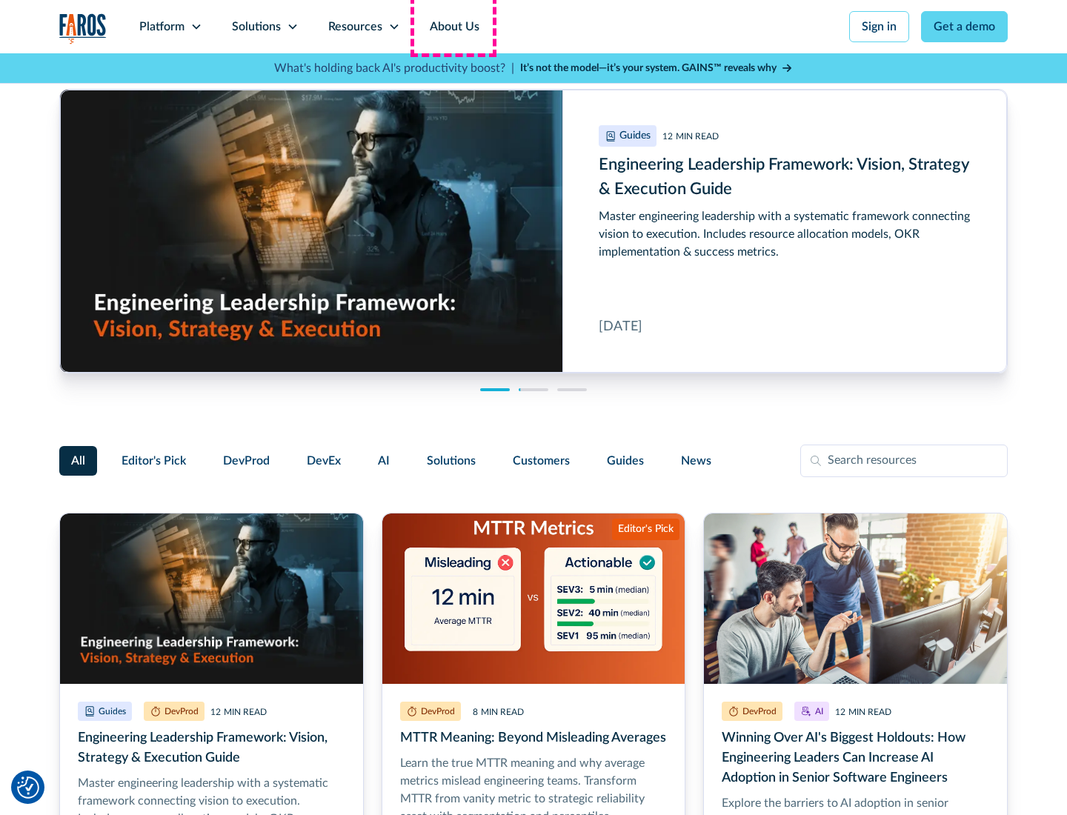
click at [453, 27] on link "About Us" at bounding box center [454, 26] width 79 height 53
